Goal: Information Seeking & Learning: Learn about a topic

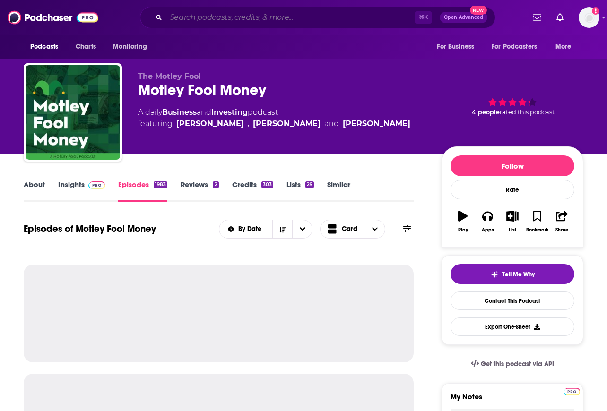
click at [253, 15] on input "Search podcasts, credits, & more..." at bounding box center [290, 17] width 249 height 15
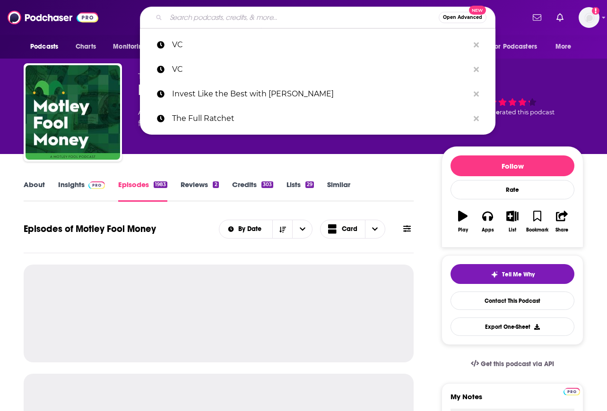
paste input "[PERSON_NAME] Breakdown"
type input "[PERSON_NAME] Breakdown"
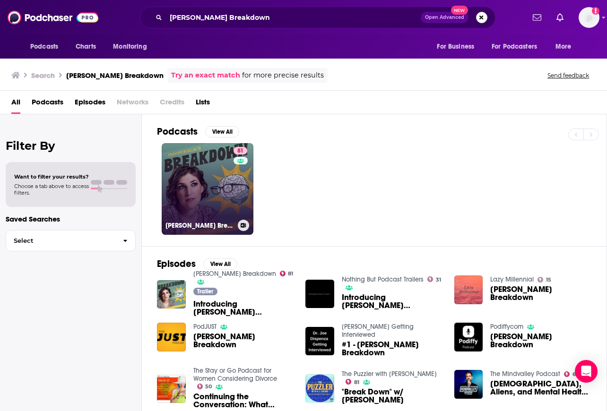
click at [216, 186] on link "81 [PERSON_NAME] Breakdown" at bounding box center [208, 189] width 92 height 92
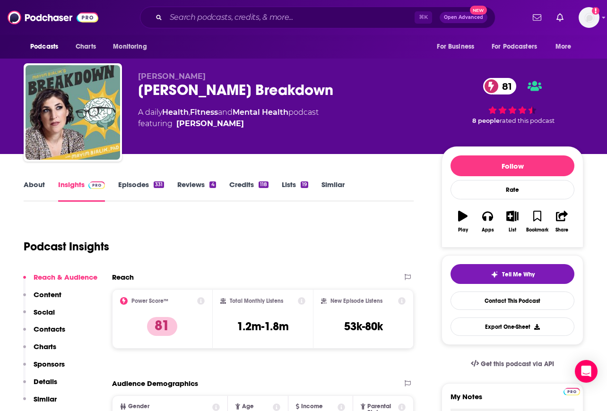
click at [29, 188] on link "About" at bounding box center [34, 191] width 21 height 22
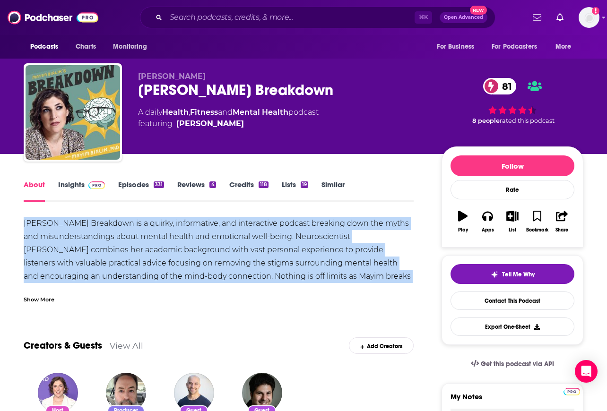
drag, startPoint x: 22, startPoint y: 220, endPoint x: 389, endPoint y: 272, distance: 370.9
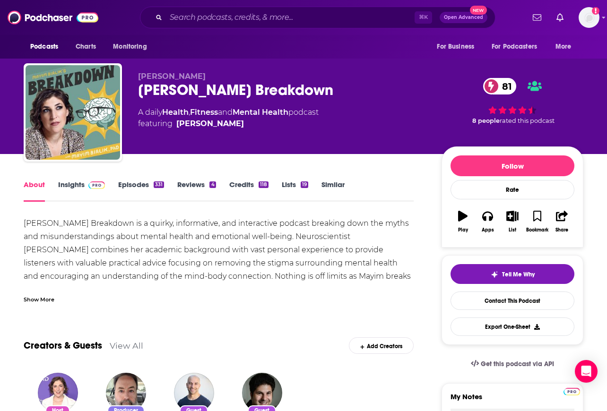
click at [36, 301] on div "Show More" at bounding box center [39, 298] width 31 height 9
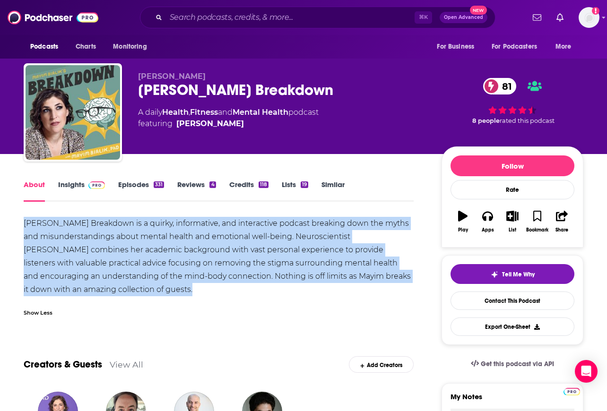
drag, startPoint x: 138, startPoint y: 287, endPoint x: 22, endPoint y: 223, distance: 132.3
copy div "[PERSON_NAME] Breakdown is a quirky, informative, and interactive podcast break…"
click at [66, 186] on link "Insights" at bounding box center [81, 191] width 47 height 22
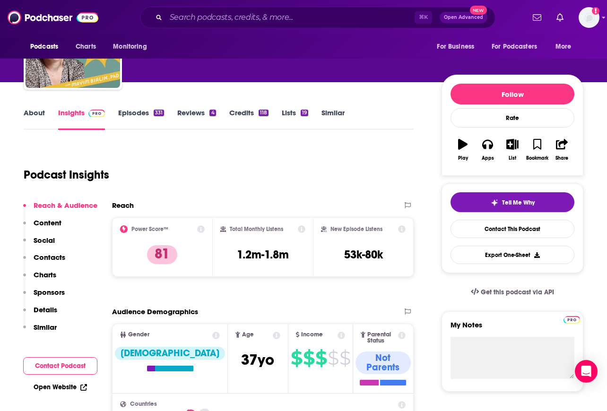
scroll to position [73, 0]
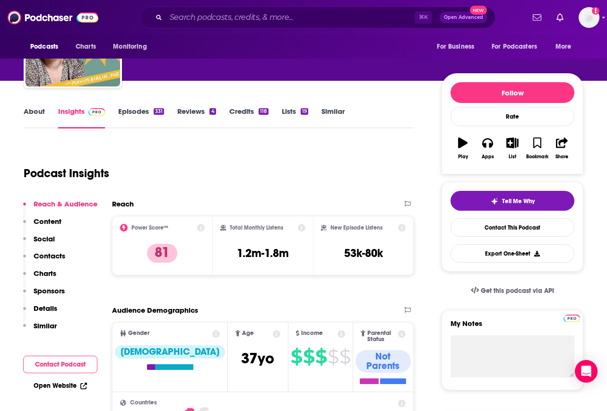
click at [59, 365] on button "Contact Podcast" at bounding box center [60, 364] width 74 height 17
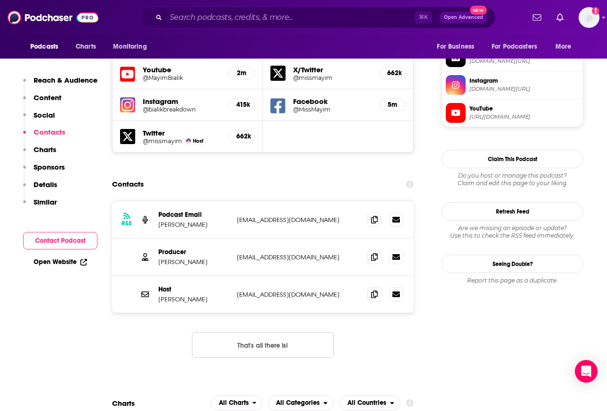
scroll to position [844, 0]
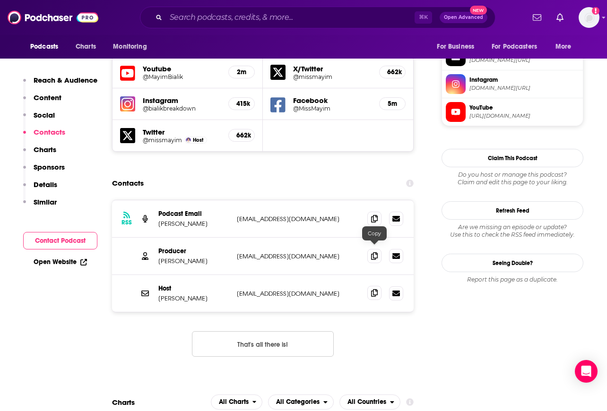
click at [372, 289] on icon at bounding box center [374, 293] width 7 height 8
click at [372, 252] on icon at bounding box center [374, 256] width 7 height 8
click at [325, 17] on input "Search podcasts, credits, & more..." at bounding box center [290, 17] width 249 height 15
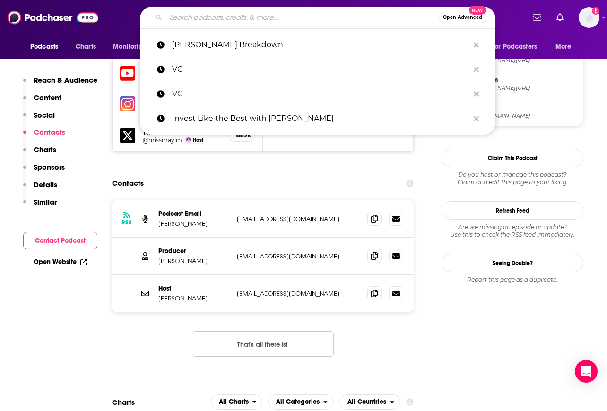
paste input "Being Well with [PERSON_NAME] and Dr. [PERSON_NAME]"
type input "Being Well with [PERSON_NAME] and Dr. [PERSON_NAME]"
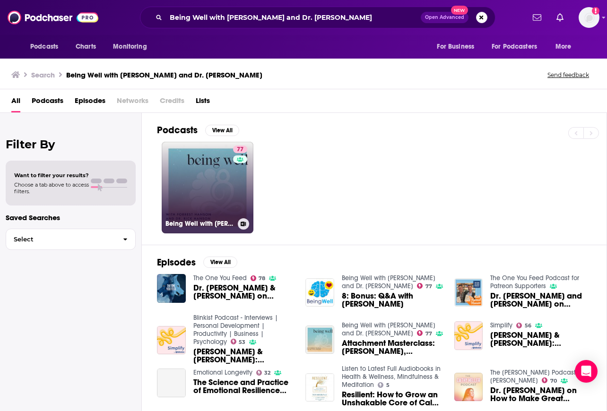
click at [210, 192] on link "77 Being Well with [PERSON_NAME] and Dr. [PERSON_NAME]" at bounding box center [208, 188] width 92 height 92
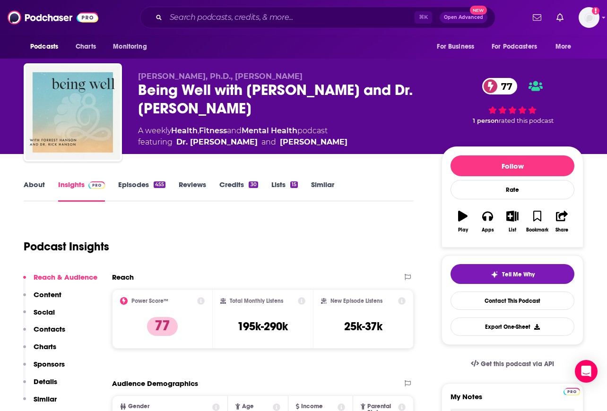
click at [30, 184] on link "About" at bounding box center [34, 191] width 21 height 22
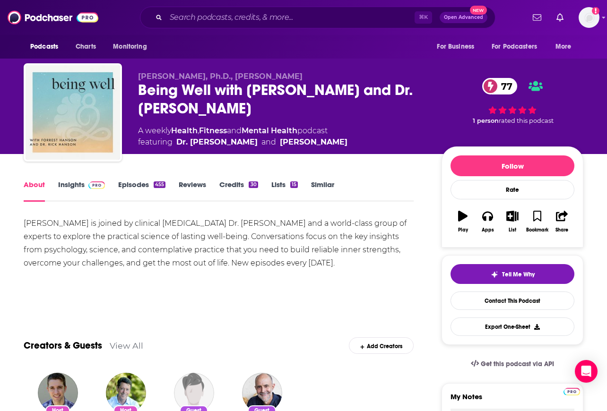
scroll to position [9, 0]
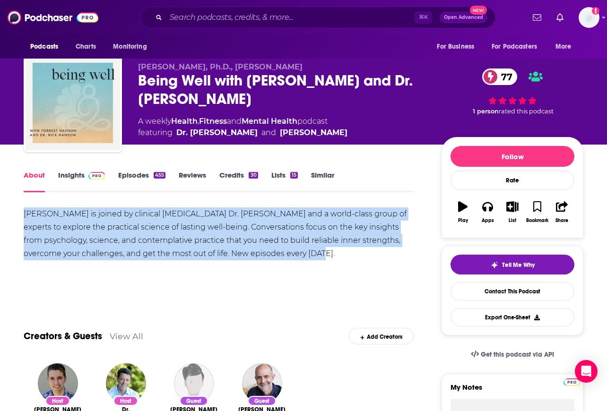
drag, startPoint x: 22, startPoint y: 212, endPoint x: 341, endPoint y: 251, distance: 321.5
copy div "[PERSON_NAME] is joined by clinical [MEDICAL_DATA] Dr. [PERSON_NAME] and a worl…"
click at [78, 175] on link "Insights" at bounding box center [81, 182] width 47 height 22
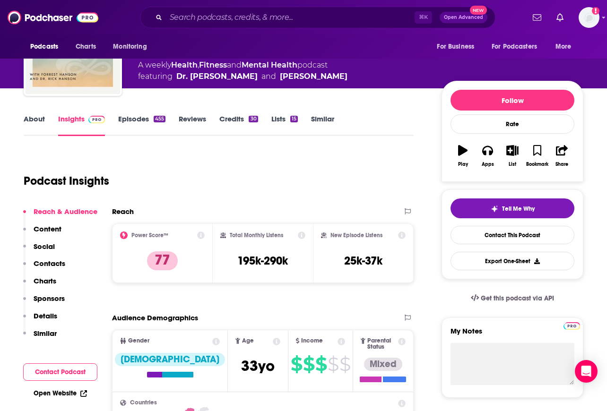
scroll to position [66, 0]
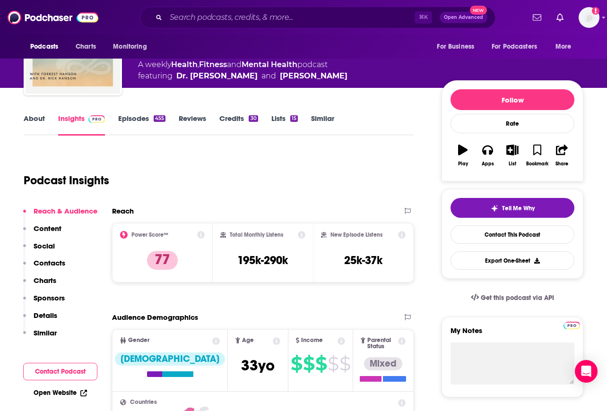
click at [61, 369] on button "Contact Podcast" at bounding box center [60, 371] width 74 height 17
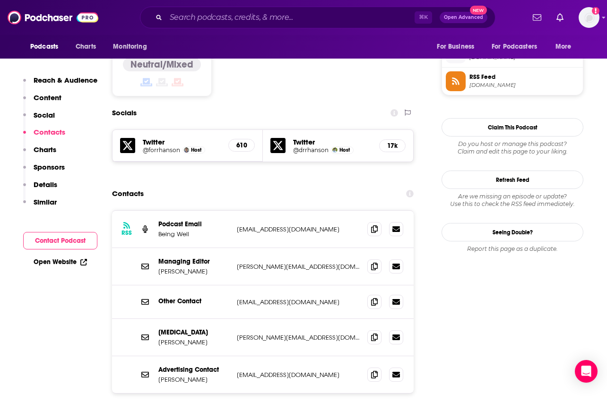
scroll to position [770, 0]
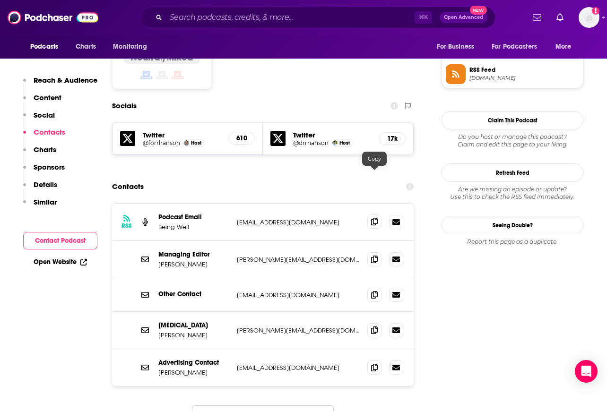
click at [374, 218] on icon at bounding box center [374, 222] width 7 height 8
click at [371, 255] on icon at bounding box center [374, 259] width 7 height 8
